Goal: Task Accomplishment & Management: Manage account settings

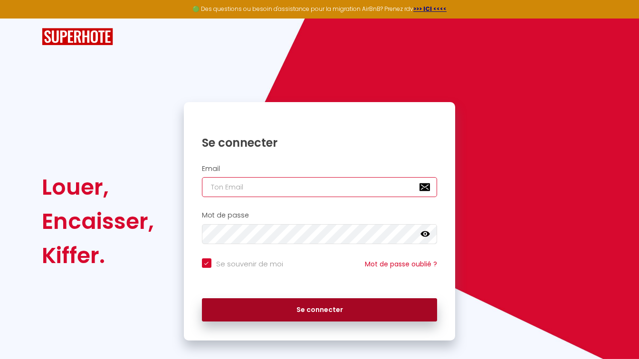
type input "[PERSON_NAME][EMAIL_ADDRESS][DOMAIN_NAME]"
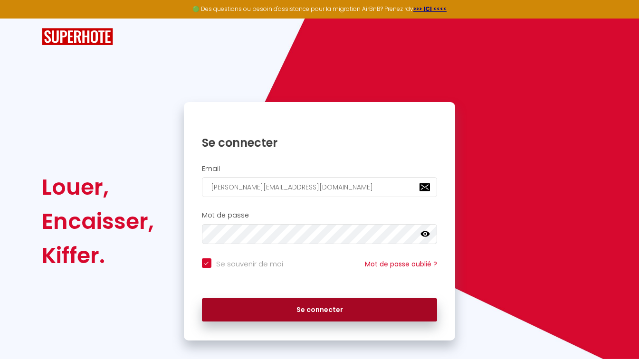
click at [366, 300] on button "Se connecter" at bounding box center [320, 310] width 236 height 24
checkbox input "true"
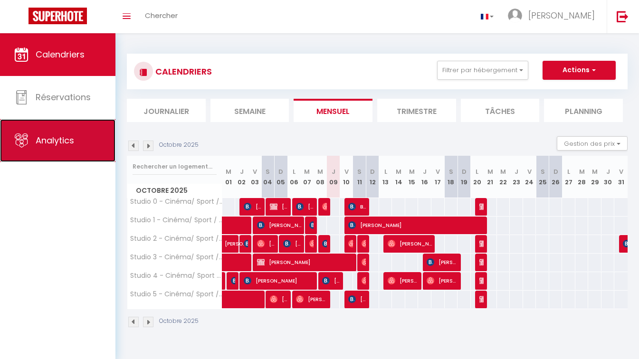
click at [29, 143] on link "Analytics" at bounding box center [57, 140] width 115 height 43
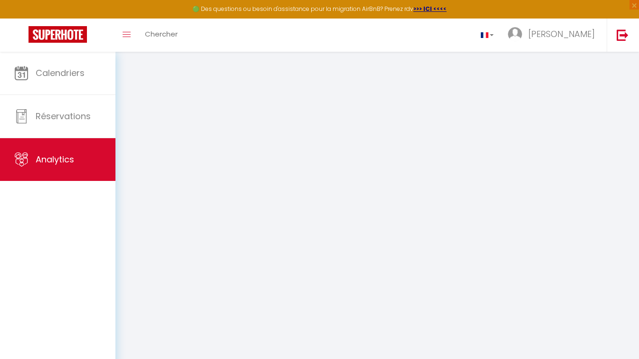
select select "2025"
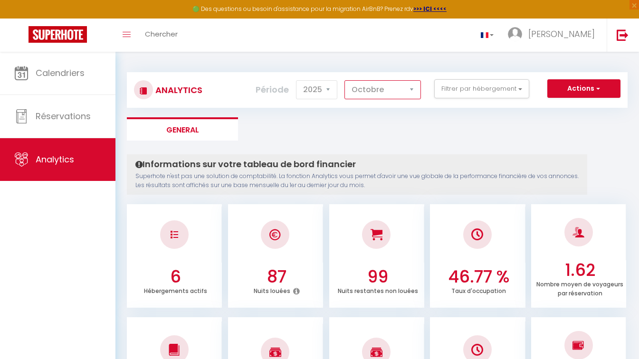
click at [401, 84] on select "[PERSON_NAME] Mars Avril Mai Juin Juillet Août Septembre Octobre Novembre Décem…" at bounding box center [382, 89] width 76 height 19
select select "9"
click at [345, 80] on select "[PERSON_NAME] Mars Avril Mai Juin Juillet Août Septembre Octobre Novembre Décem…" at bounding box center [382, 89] width 76 height 19
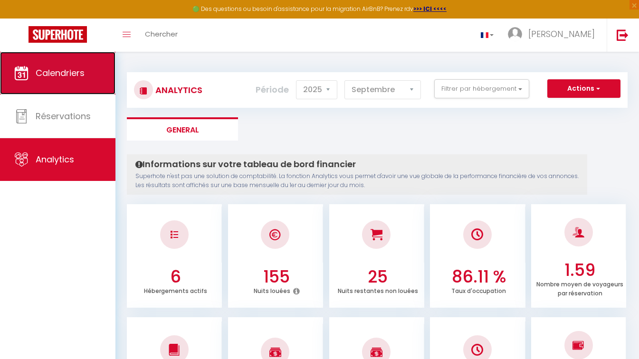
click at [76, 65] on link "Calendriers" at bounding box center [57, 73] width 115 height 43
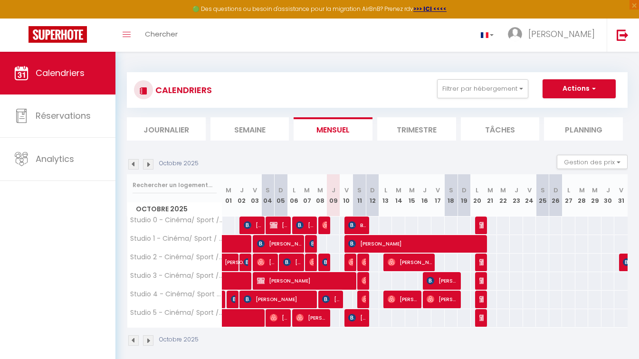
click at [135, 163] on img at bounding box center [133, 164] width 10 height 10
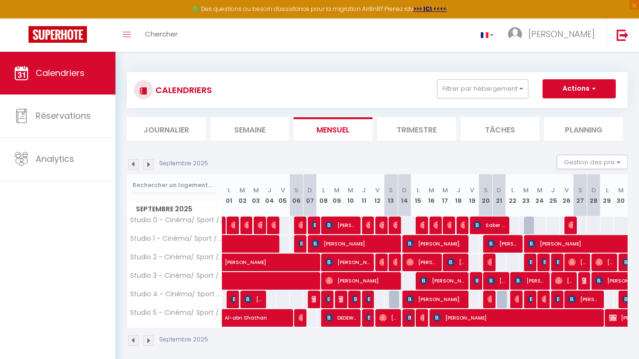
scroll to position [52, 0]
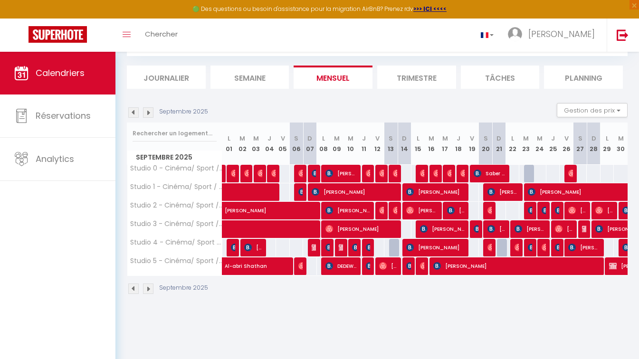
click at [419, 78] on li "Trimestre" at bounding box center [416, 77] width 79 height 23
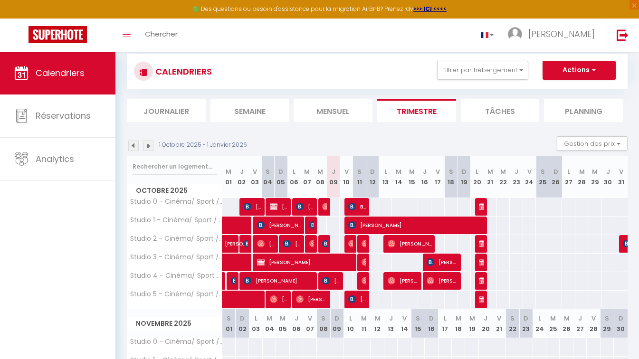
scroll to position [18, 0]
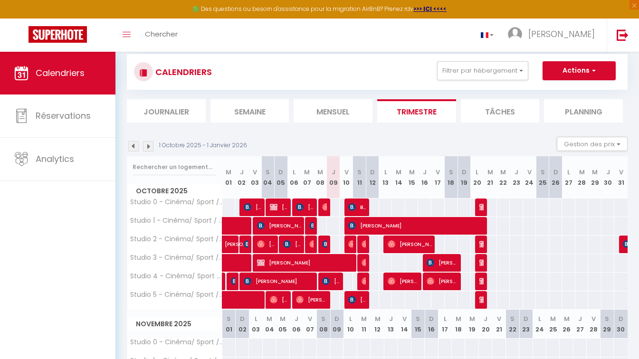
click at [130, 151] on img at bounding box center [133, 146] width 10 height 10
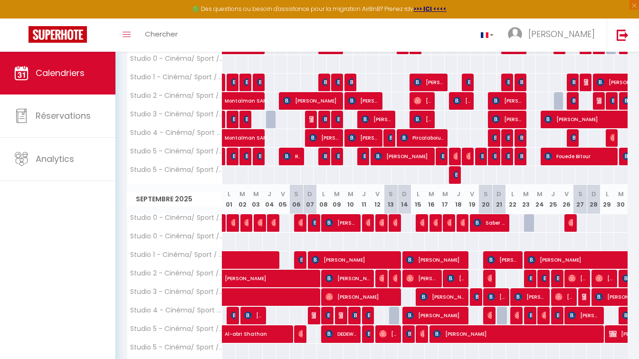
scroll to position [400, 0]
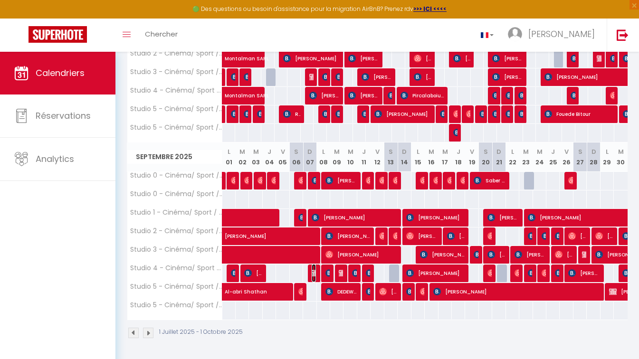
click at [312, 272] on img at bounding box center [316, 273] width 8 height 8
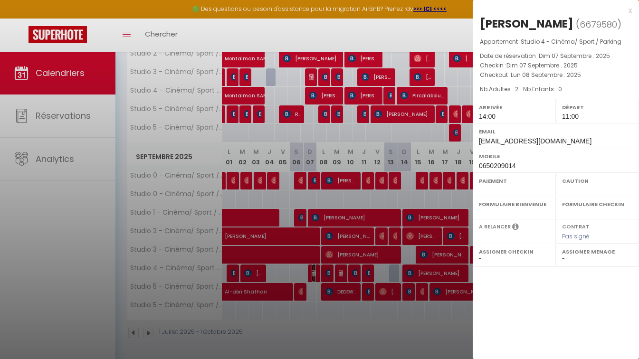
select select "OK"
select select "KO"
select select "0"
select select "1"
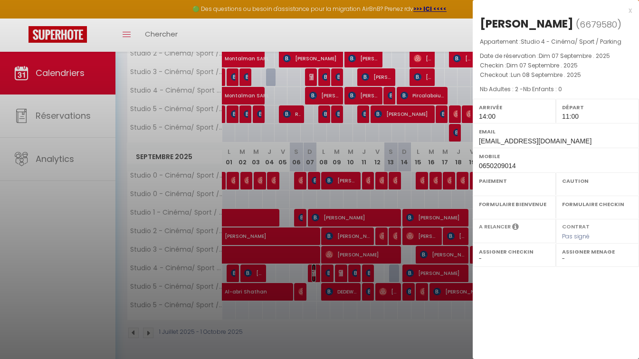
select select
click at [629, 10] on div "x" at bounding box center [552, 10] width 159 height 11
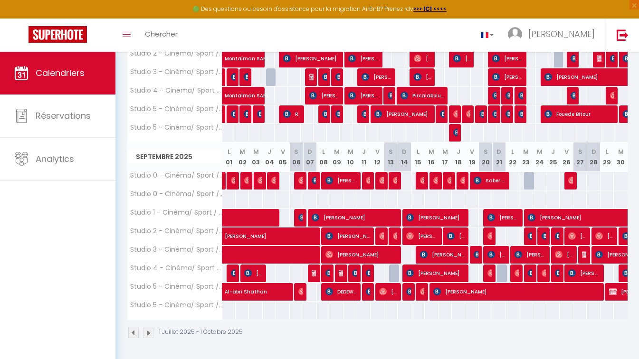
click at [344, 268] on div at bounding box center [340, 274] width 13 height 18
click at [341, 276] on img at bounding box center [343, 273] width 8 height 8
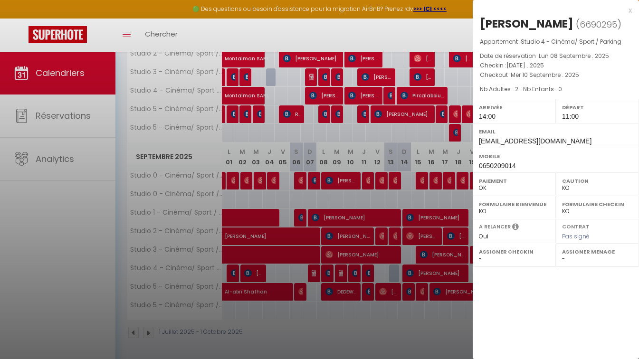
click at [630, 10] on div "x" at bounding box center [552, 10] width 159 height 11
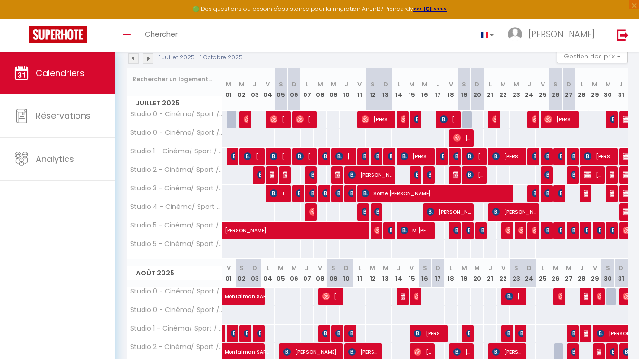
scroll to position [0, 0]
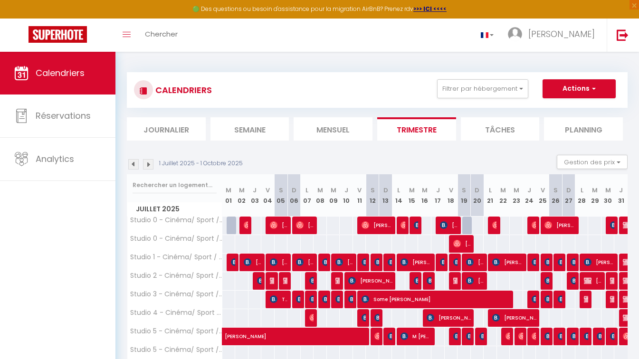
click at [153, 162] on img at bounding box center [148, 164] width 10 height 10
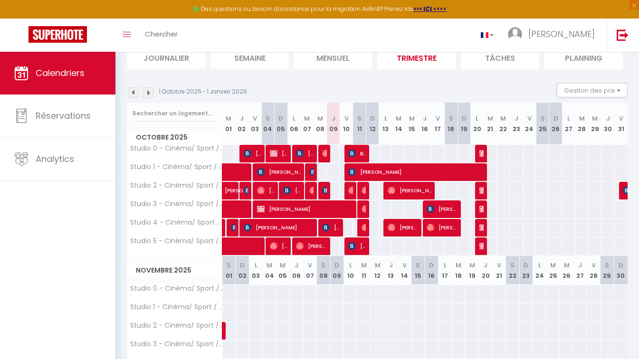
scroll to position [72, 0]
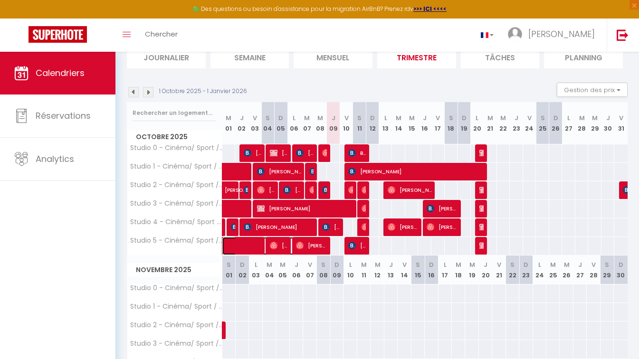
click at [248, 246] on span at bounding box center [264, 246] width 66 height 18
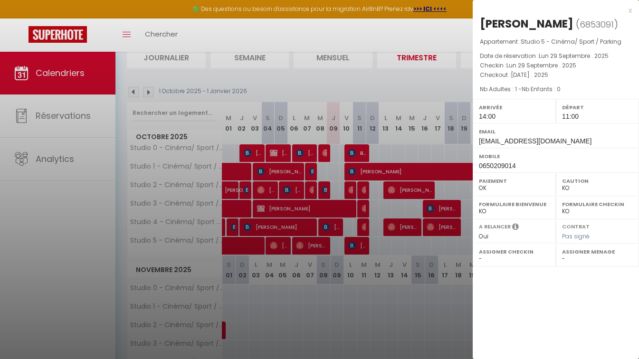
click at [255, 83] on div at bounding box center [319, 179] width 639 height 359
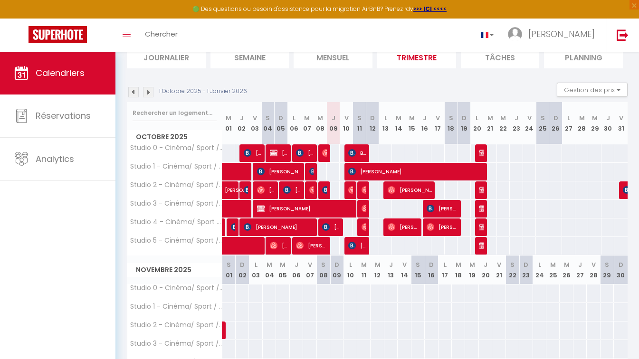
click at [132, 90] on img at bounding box center [133, 92] width 10 height 10
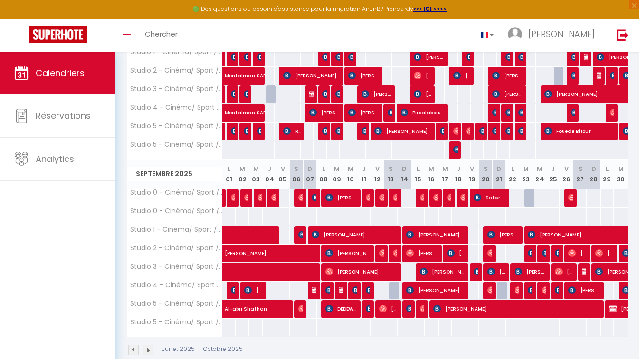
scroll to position [400, 0]
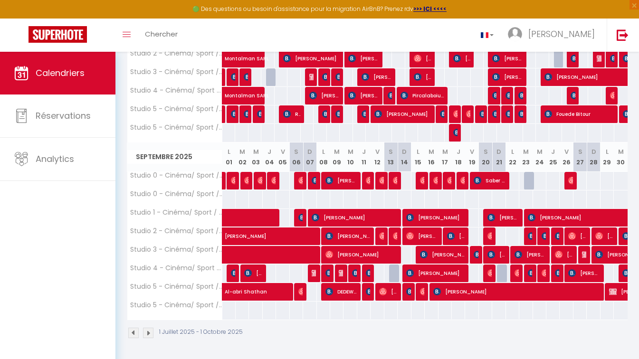
click at [153, 333] on img at bounding box center [148, 333] width 10 height 10
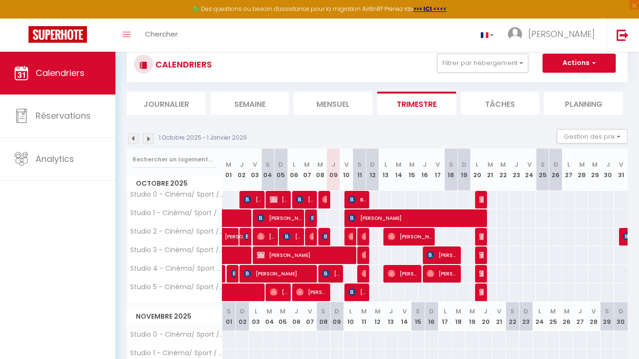
scroll to position [0, 0]
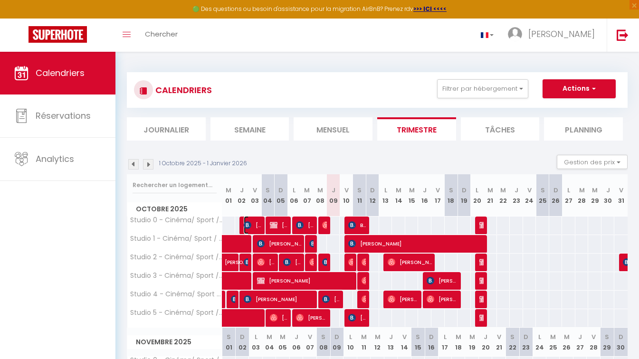
click at [248, 218] on span "[PERSON_NAME]" at bounding box center [253, 225] width 18 height 18
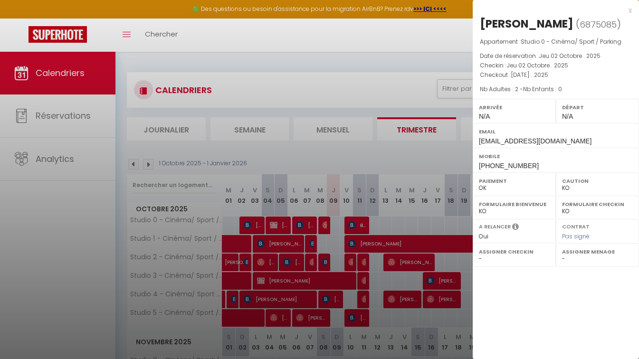
click at [630, 8] on div "x" at bounding box center [552, 10] width 159 height 11
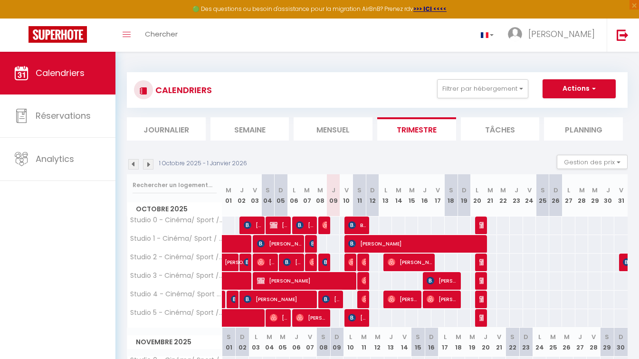
click at [133, 166] on img at bounding box center [133, 164] width 10 height 10
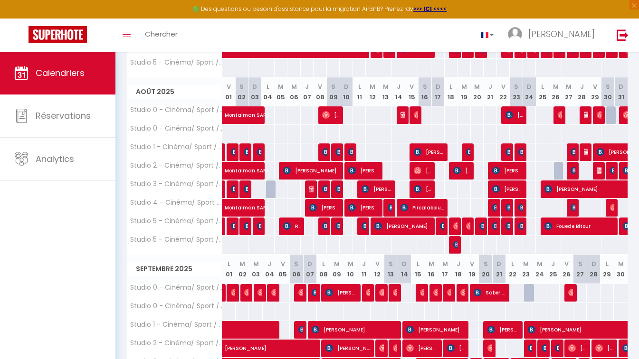
scroll to position [400, 0]
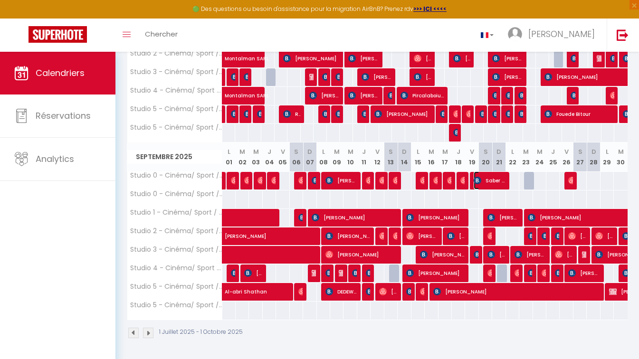
click at [481, 180] on img at bounding box center [478, 181] width 8 height 8
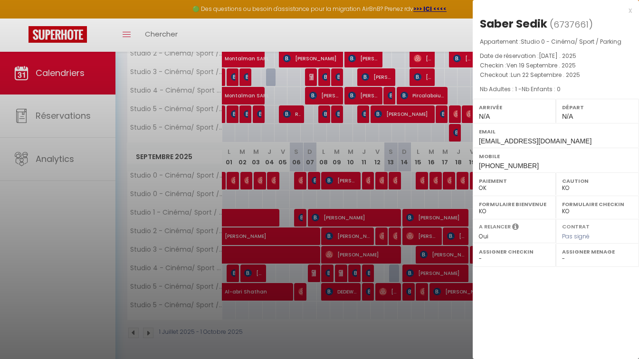
click at [629, 10] on div "x" at bounding box center [552, 10] width 159 height 11
